Goal: Task Accomplishment & Management: Complete application form

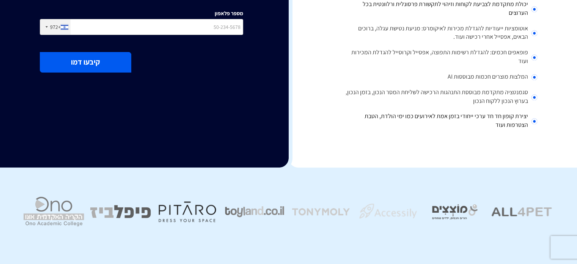
scroll to position [45, 0]
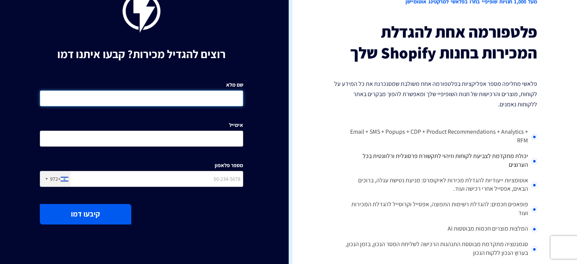
click at [216, 93] on input "שם מלא" at bounding box center [141, 98] width 203 height 16
type input "[PERSON_NAME]"
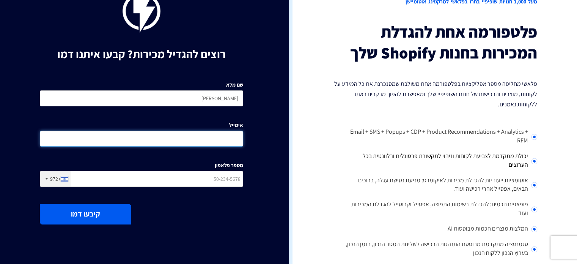
click at [230, 148] on div "שם מלא [PERSON_NAME] אימייל מספר פלאפון +972 [GEOGRAPHIC_DATA] +1 [GEOGRAPHIC_D…" at bounding box center [141, 136] width 215 height 121
click at [230, 138] on input "אימייל" at bounding box center [141, 139] width 203 height 16
drag, startPoint x: 231, startPoint y: 138, endPoint x: 234, endPoint y: 142, distance: 5.2
click at [234, 142] on input "אימייל" at bounding box center [141, 139] width 203 height 16
type input "[EMAIL_ADDRESS][DOMAIN_NAME]"
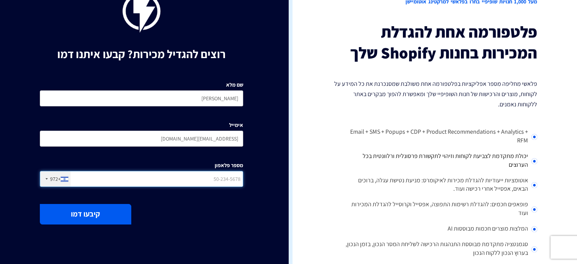
type input "0545389489"
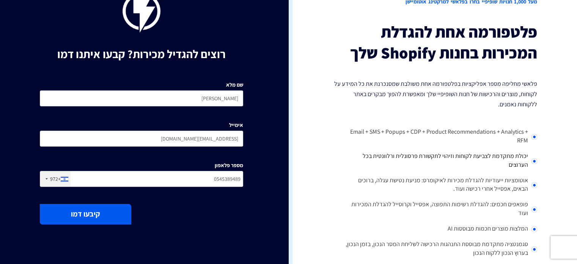
click at [116, 206] on button "קיבעו דמו" at bounding box center [85, 214] width 91 height 20
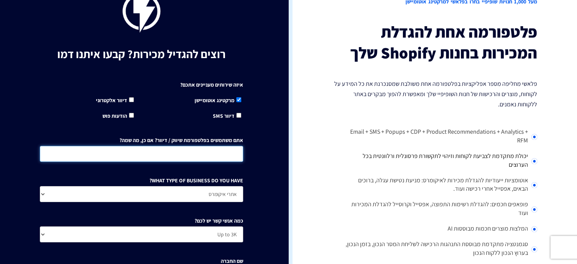
click at [180, 150] on input "אתם משתמשים בפלטפורמת שיווק / דיוור? אם כן, מה שמה?" at bounding box center [141, 154] width 203 height 16
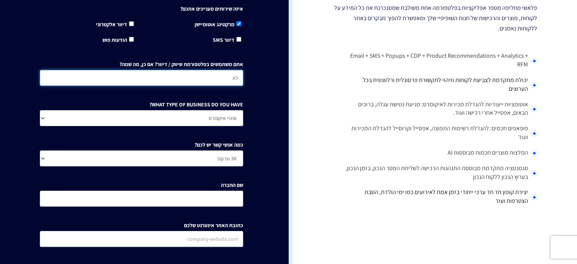
type input "לא"
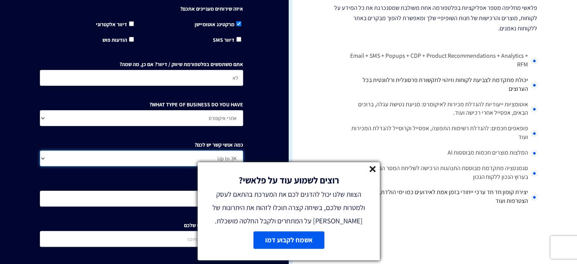
click at [221, 153] on body "מוצרים שיווק אוטומטי הפכו את השיווק לאוטומטי דיוור אלקטרוני שלחו את המסר הנכון …" at bounding box center [288, 250] width 577 height 735
click at [40, 150] on select "Up to 3K 3K-10K 10K-25K 25K-50K 50K-100K 100K-250K 250K-500K 500K-1M 1M+" at bounding box center [141, 158] width 203 height 16
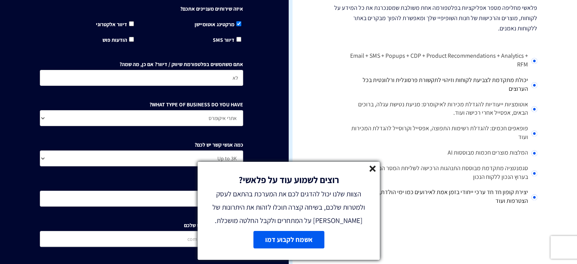
click at [267, 136] on div "רוצים להגדיל מכירות? קבעו איתנו דמו איזה שירותים מעניינים אתכם? מרקטינג אוטומיי…" at bounding box center [141, 98] width 294 height 431
click at [374, 167] on line at bounding box center [372, 168] width 5 height 5
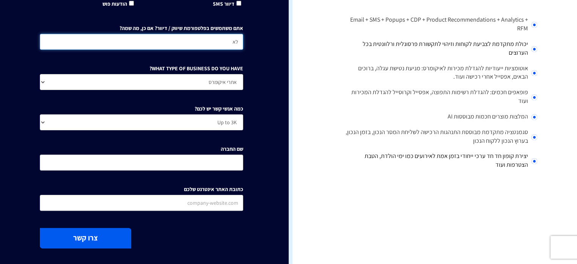
scroll to position [159, 0]
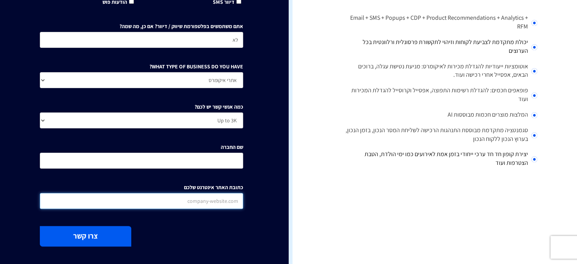
click at [217, 205] on input "כתובת האתר אינטרנט שלכם" at bounding box center [141, 201] width 203 height 16
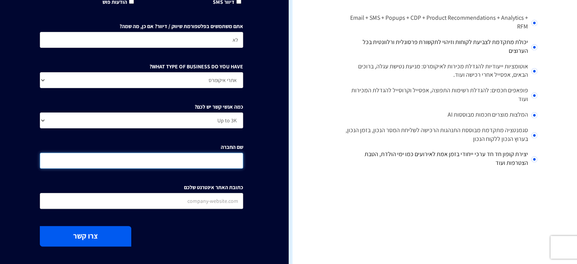
click at [214, 163] on input "שם החברה" at bounding box center [141, 161] width 203 height 16
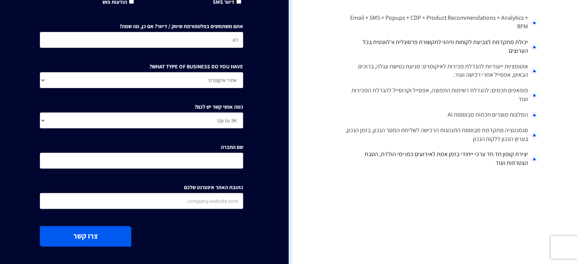
click at [106, 241] on button "צרו קשר" at bounding box center [85, 236] width 91 height 20
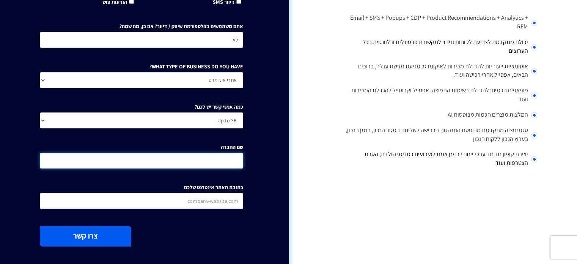
click at [231, 159] on input "שם החברה" at bounding box center [141, 161] width 203 height 16
type input "rona"
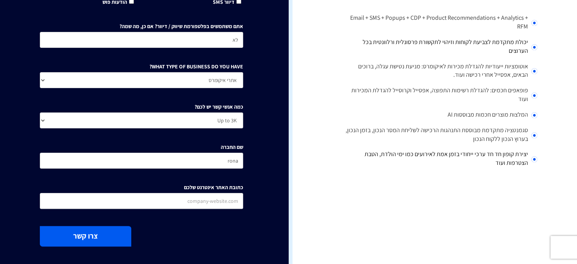
click at [85, 239] on button "צרו קשר" at bounding box center [85, 236] width 91 height 20
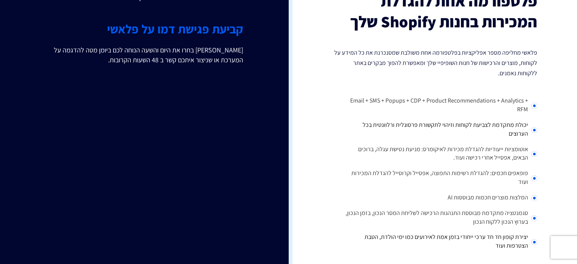
scroll to position [0, 0]
